Goal: Contribute content

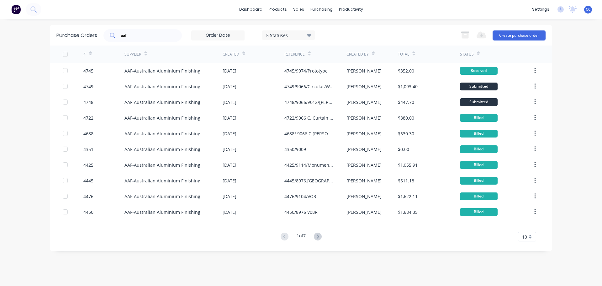
click at [135, 36] on input "aaf" at bounding box center [146, 35] width 52 height 6
type input "a"
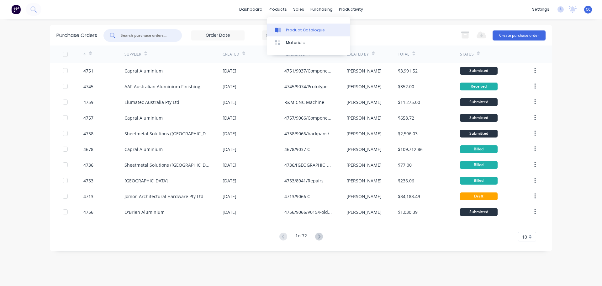
click at [301, 32] on div "Product Catalogue" at bounding box center [305, 30] width 39 height 6
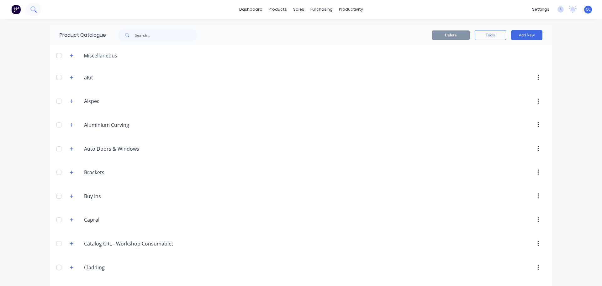
click at [33, 7] on icon at bounding box center [32, 8] width 5 height 5
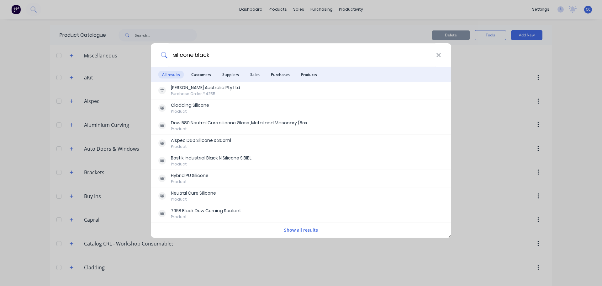
type input "silicone black"
click at [293, 228] on button "Show all results" at bounding box center [301, 229] width 38 height 7
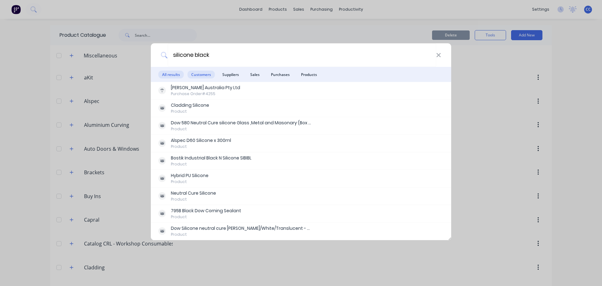
click at [198, 75] on span "Customers" at bounding box center [200, 75] width 27 height 8
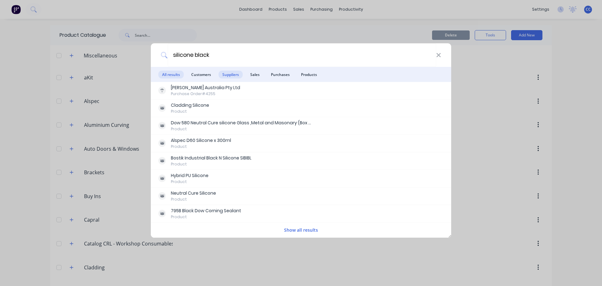
click at [226, 75] on span "Suppliers" at bounding box center [230, 75] width 24 height 8
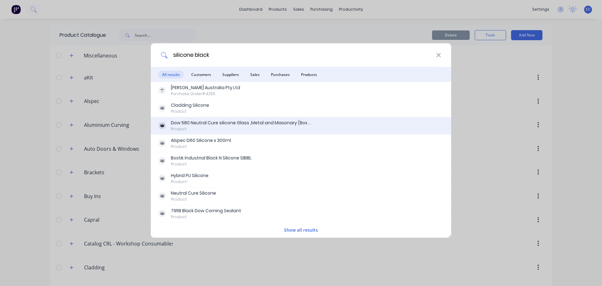
click at [247, 124] on div "Dow 580 Neutral Cure silicone Glass ,Metal and Masonary (Box of 20) Black/White…" at bounding box center [241, 122] width 141 height 7
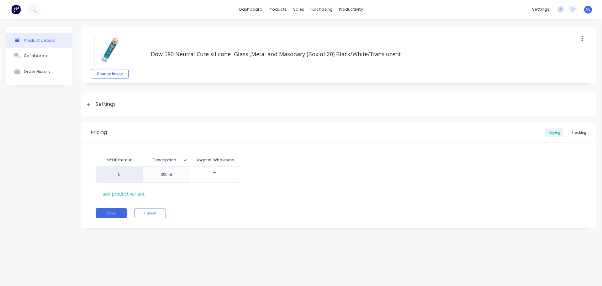
type textarea "x"
click at [149, 212] on button "Cancel" at bounding box center [149, 213] width 31 height 10
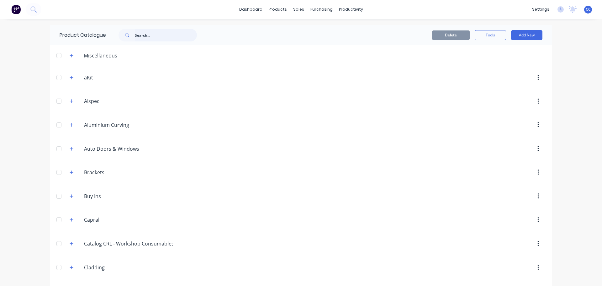
click at [153, 32] on input "text" at bounding box center [166, 35] width 62 height 13
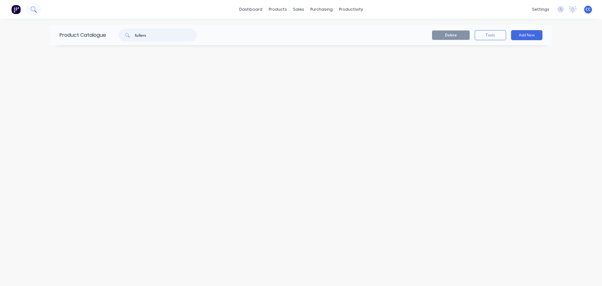
type input "fullers"
click at [37, 10] on button at bounding box center [34, 9] width 16 height 13
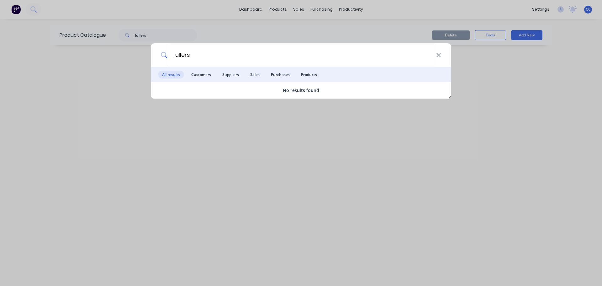
type input "fullers"
click at [155, 36] on div "fullers All results Customers Suppliers Sales Purchases Products No results fou…" at bounding box center [301, 143] width 602 height 286
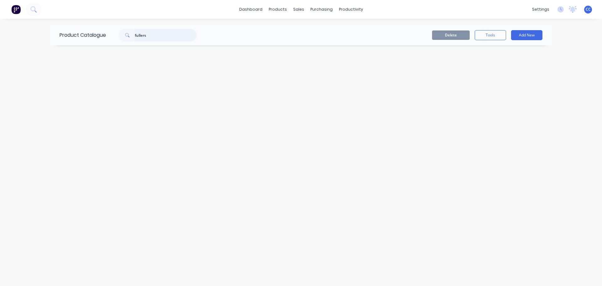
click at [154, 36] on input "fullers" at bounding box center [166, 35] width 62 height 13
type input "f"
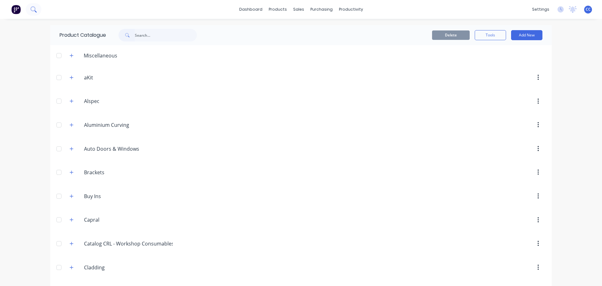
click at [33, 12] on icon at bounding box center [33, 9] width 6 height 6
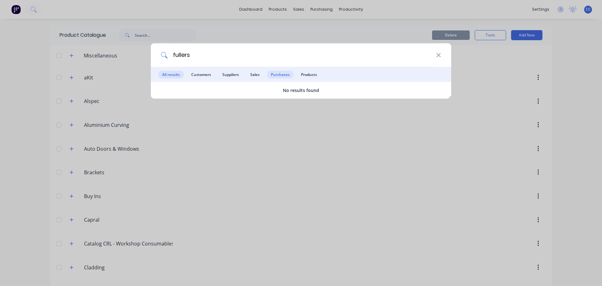
type input "fullers"
click at [275, 75] on span "Purchases" at bounding box center [280, 75] width 26 height 8
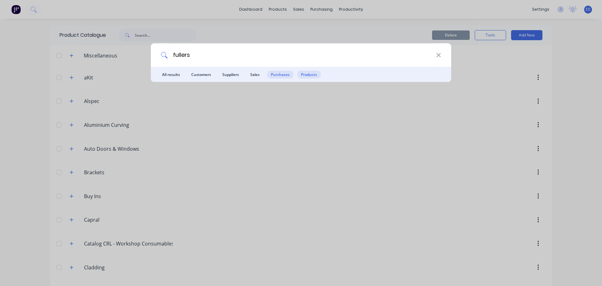
click at [305, 74] on span "Products" at bounding box center [309, 75] width 24 height 8
click at [402, 124] on div "fullers All results Customers Suppliers Sales Purchases Products" at bounding box center [301, 143] width 602 height 286
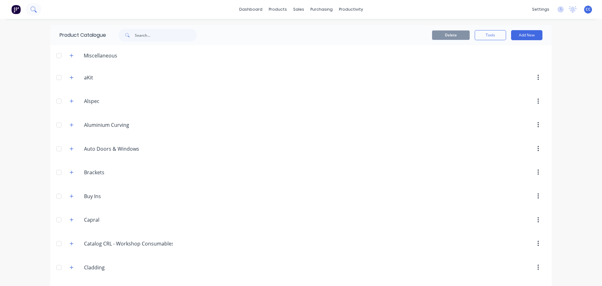
click at [35, 7] on icon at bounding box center [33, 9] width 6 height 6
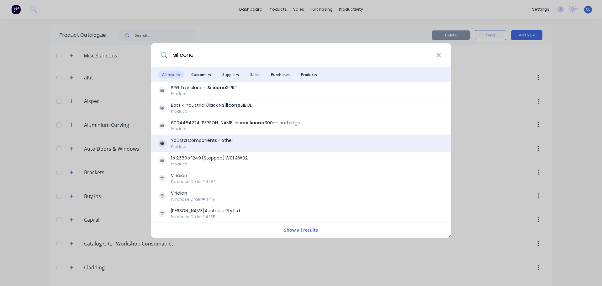
type input "silicone"
click at [195, 141] on div "Yousta Components - other" at bounding box center [202, 140] width 62 height 7
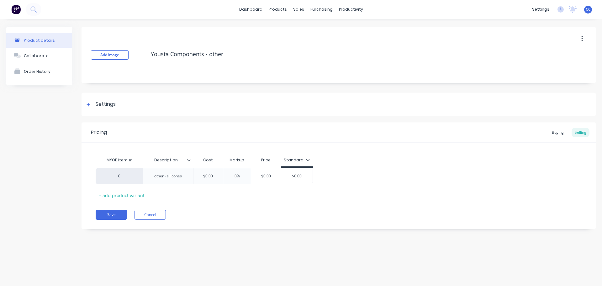
type textarea "x"
click at [294, 30] on div "Product Catalogue" at bounding box center [305, 30] width 39 height 6
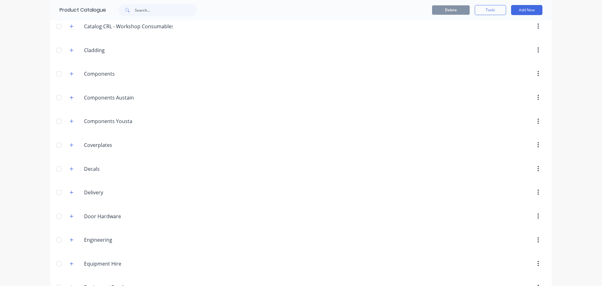
scroll to position [215, 0]
click at [70, 123] on icon "button" at bounding box center [72, 122] width 4 height 4
click at [84, 79] on input "Components" at bounding box center [121, 75] width 74 height 8
click at [70, 76] on icon "button" at bounding box center [72, 75] width 4 height 4
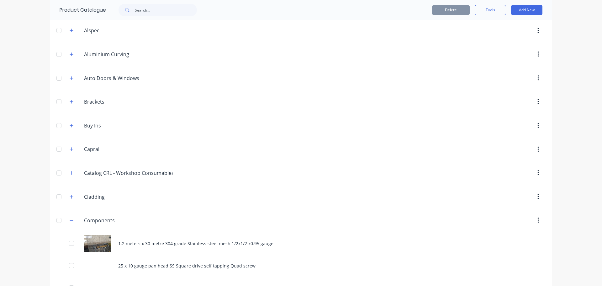
scroll to position [74, 0]
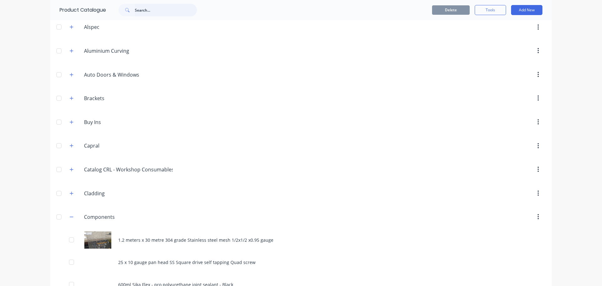
click at [139, 11] on input "text" at bounding box center [166, 10] width 62 height 13
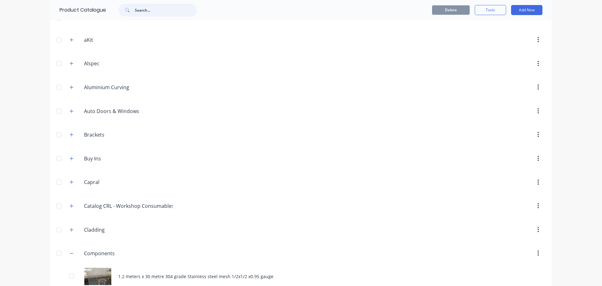
scroll to position [0, 0]
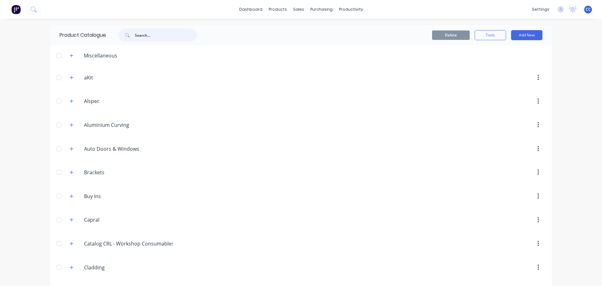
click at [135, 34] on input "text" at bounding box center [166, 35] width 62 height 13
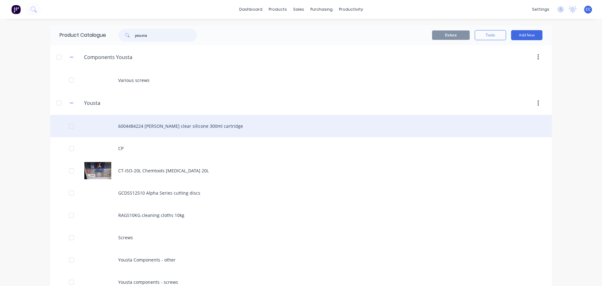
type input "yousta"
click at [155, 126] on div "6004484224 [PERSON_NAME] clear silicone 300ml cartridge" at bounding box center [301, 126] width 502 height 22
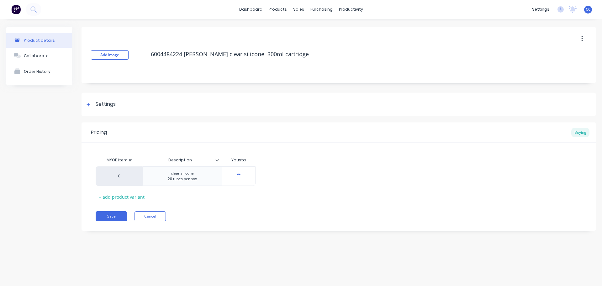
type textarea "x"
click at [33, 10] on icon at bounding box center [33, 9] width 6 height 6
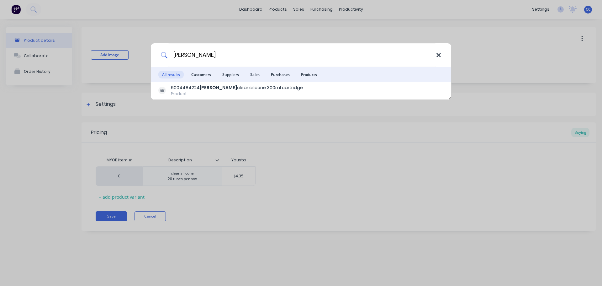
type input "[PERSON_NAME]"
click at [439, 56] on icon at bounding box center [438, 55] width 5 height 7
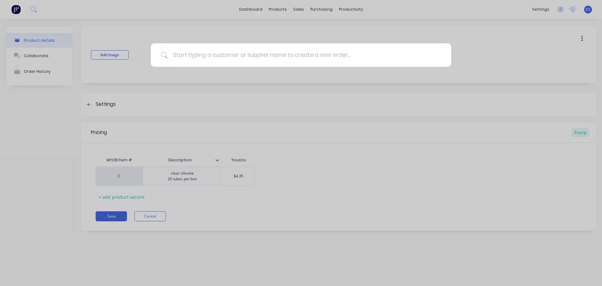
click at [266, 215] on div at bounding box center [301, 143] width 602 height 286
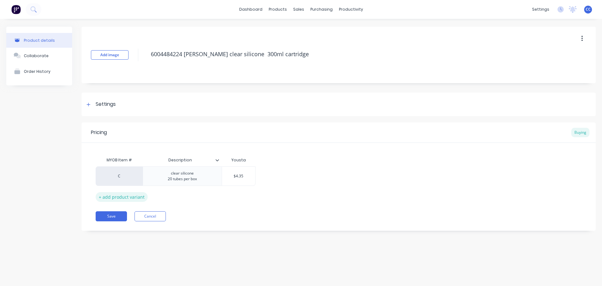
click at [99, 197] on div "+ add product variant" at bounding box center [122, 197] width 52 height 10
type textarea "x"
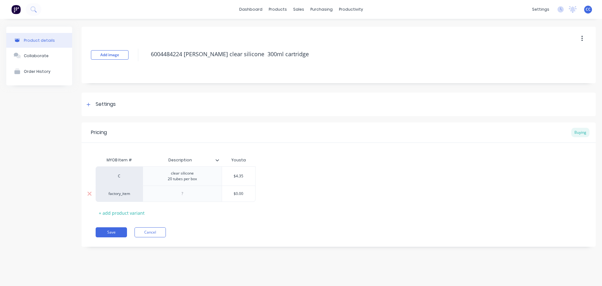
click at [118, 196] on div "factory_item" at bounding box center [119, 194] width 34 height 6
type input "c"
click at [118, 162] on button "C" at bounding box center [121, 159] width 39 height 9
click at [173, 192] on div at bounding box center [181, 193] width 31 height 8
click at [182, 179] on div "clear silicone 20 tubes per box" at bounding box center [182, 176] width 39 height 14
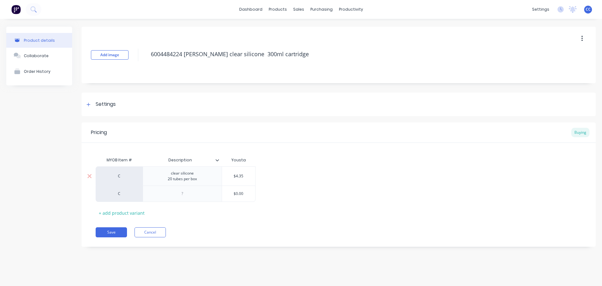
click at [182, 177] on div "clear silicone 20 tubes per box" at bounding box center [182, 176] width 39 height 14
drag, startPoint x: 198, startPoint y: 180, endPoint x: 167, endPoint y: 173, distance: 31.4
click at [167, 173] on div "clear silicone 20 tubes per box" at bounding box center [182, 176] width 39 height 14
copy div "clear silicone 20 tubes per box"
type textarea "x"
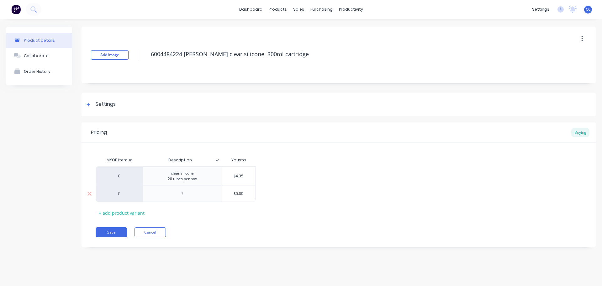
click at [173, 192] on div at bounding box center [181, 193] width 31 height 8
paste div
click at [178, 193] on div "clear silicone 20 tubes per box" at bounding box center [182, 195] width 39 height 14
click at [180, 193] on div "clear silicone 20 tubes per box" at bounding box center [182, 195] width 39 height 14
click at [298, 203] on div "MYOB Item # Description Yousta C clear silicone 20 tubes per box $4.35 C Black …" at bounding box center [339, 187] width 486 height 67
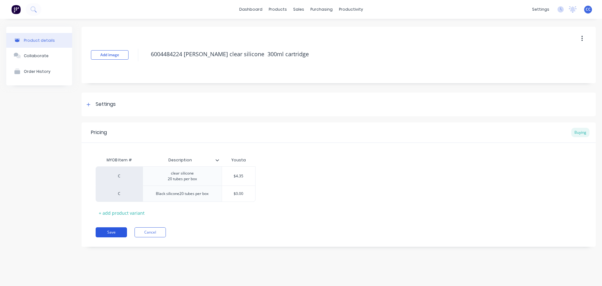
click at [111, 233] on button "Save" at bounding box center [111, 232] width 31 height 10
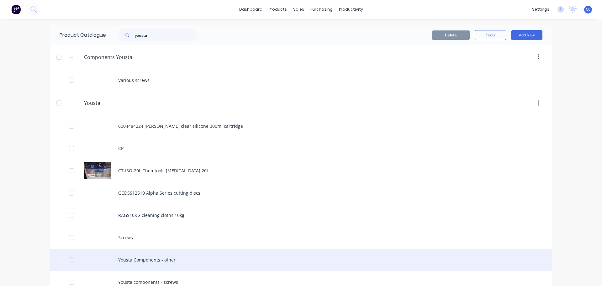
click at [148, 261] on div "Yousta Components - other" at bounding box center [301, 259] width 502 height 22
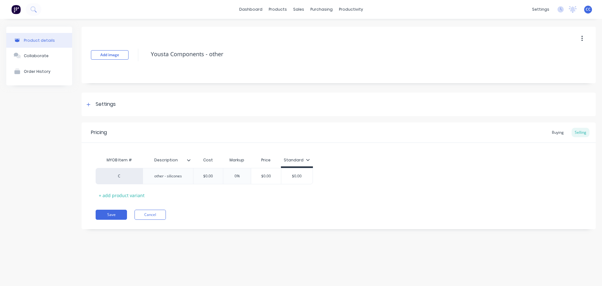
type textarea "x"
